Goal: Task Accomplishment & Management: Manage account settings

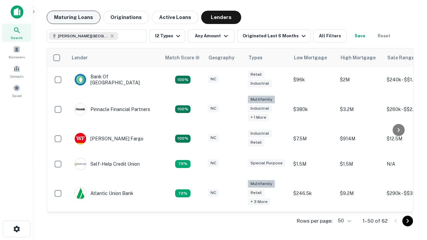
click at [73, 17] on button "Maturing Loans" at bounding box center [74, 17] width 54 height 13
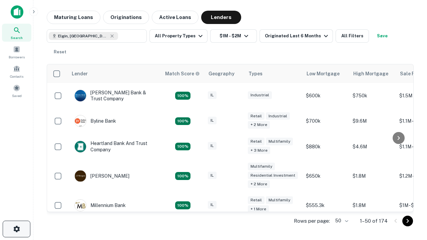
click at [16, 229] on icon "button" at bounding box center [17, 229] width 8 height 8
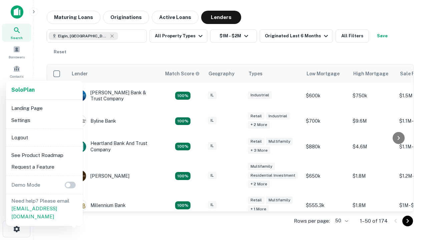
click at [44, 137] on li "Logout" at bounding box center [44, 138] width 71 height 12
